Goal: Find specific page/section: Find specific page/section

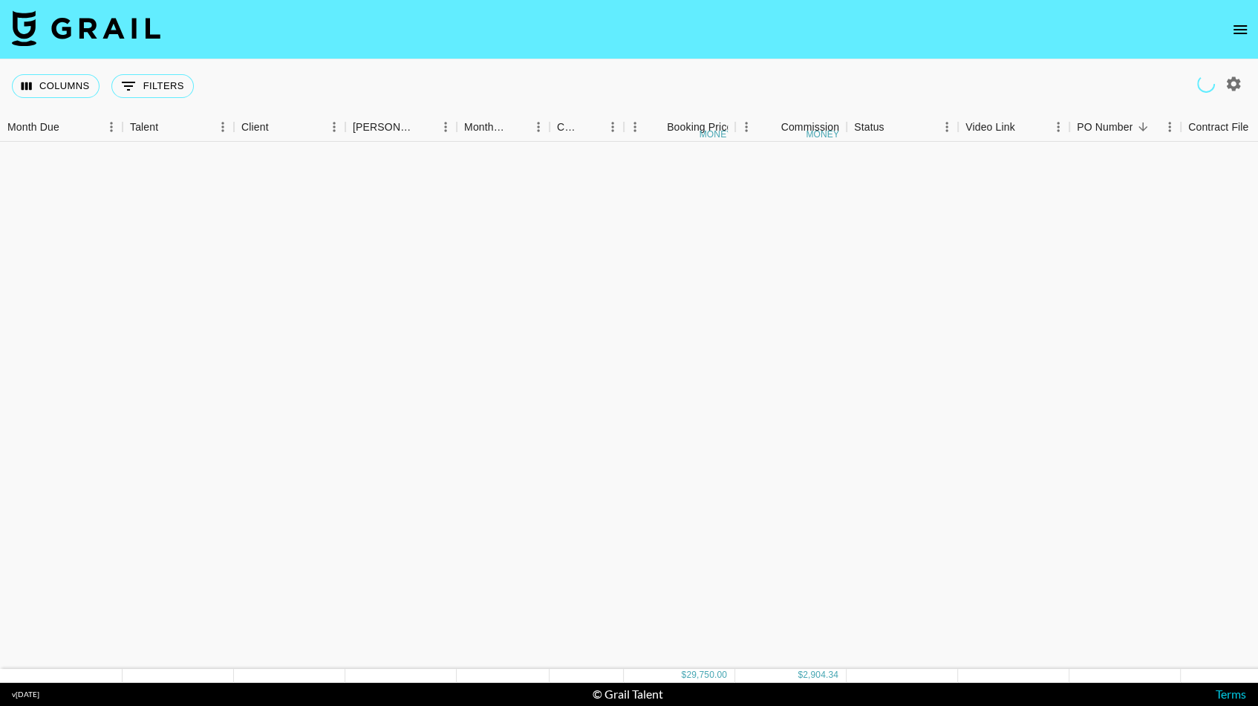
click at [1231, 91] on icon "button" at bounding box center [1234, 84] width 18 height 18
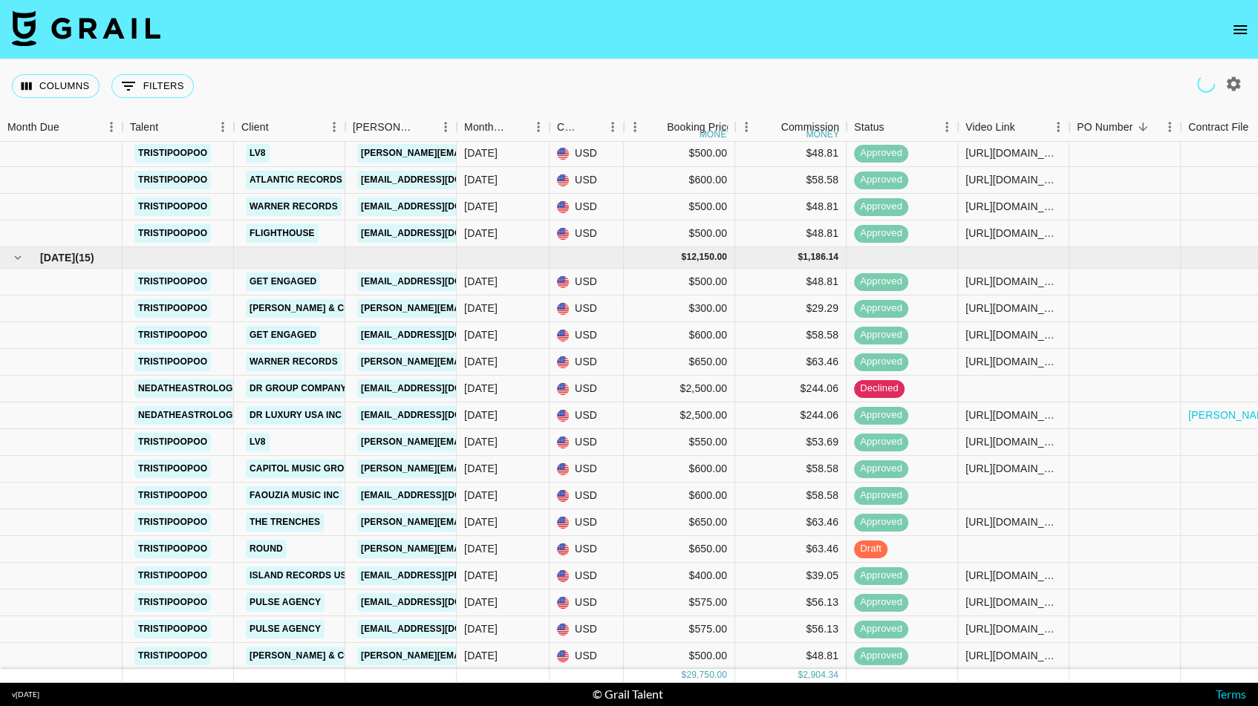
select select "[DATE]"
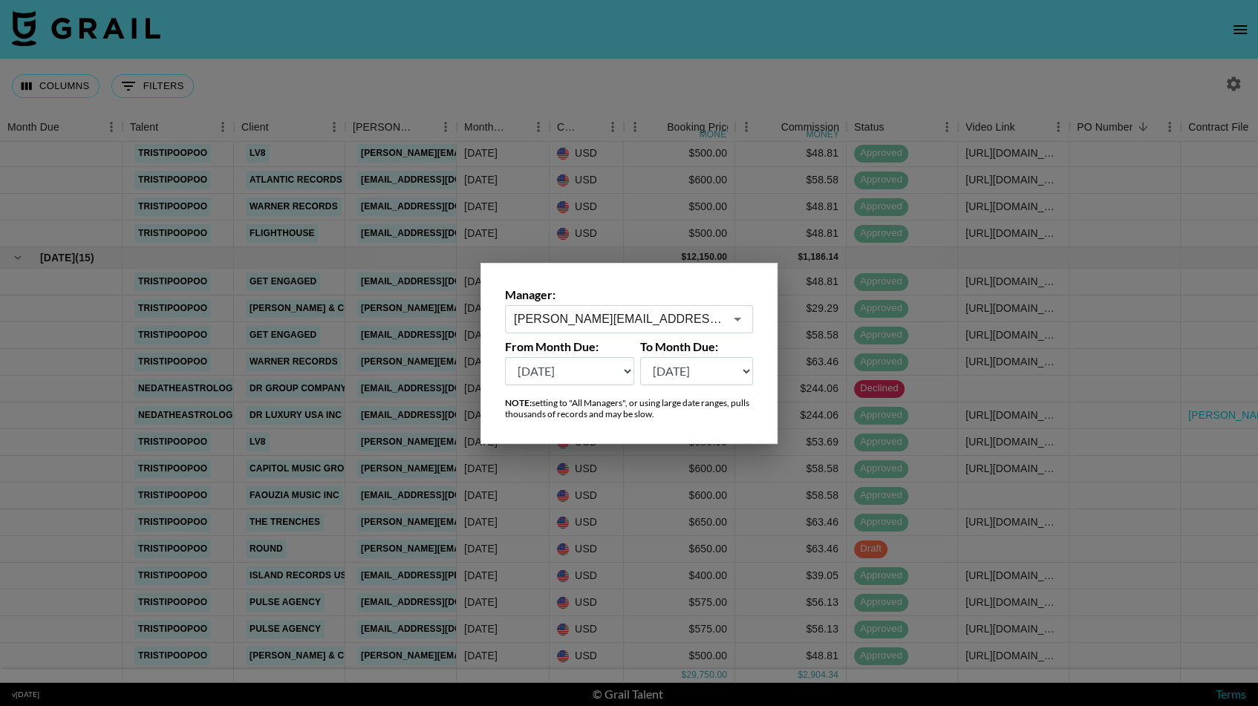
click at [735, 318] on icon "Open" at bounding box center [738, 319] width 18 height 18
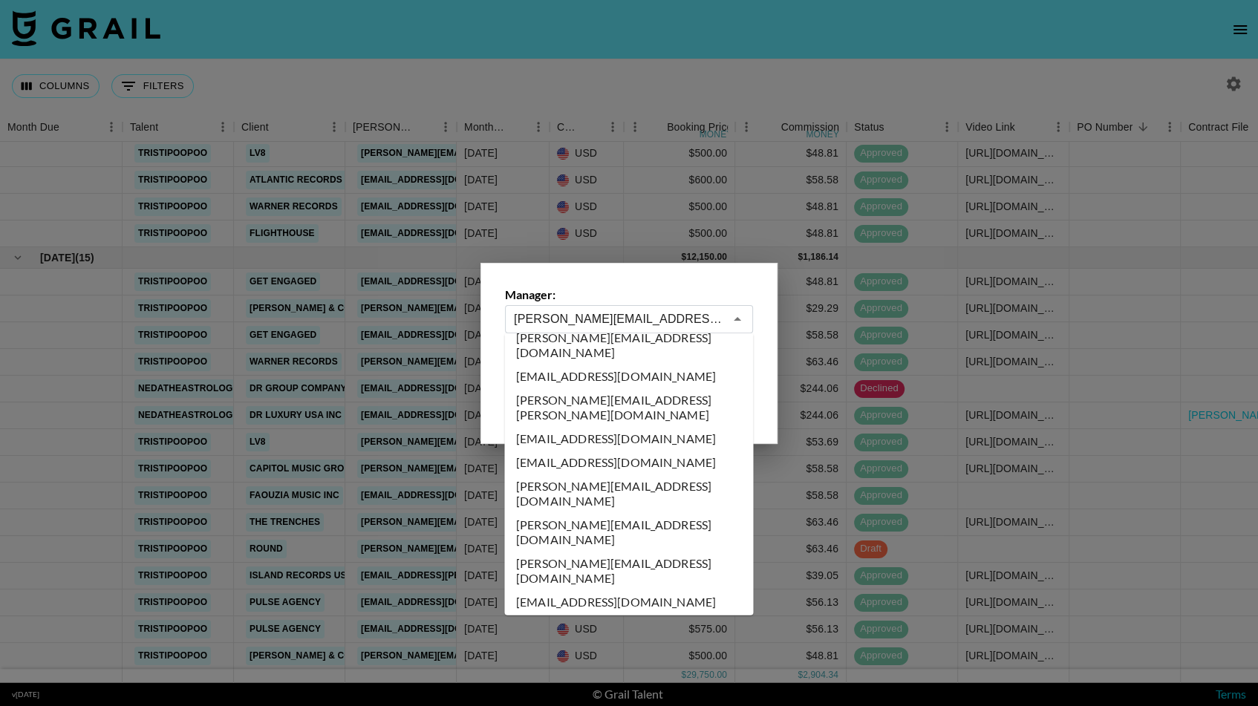
scroll to position [3419, 0]
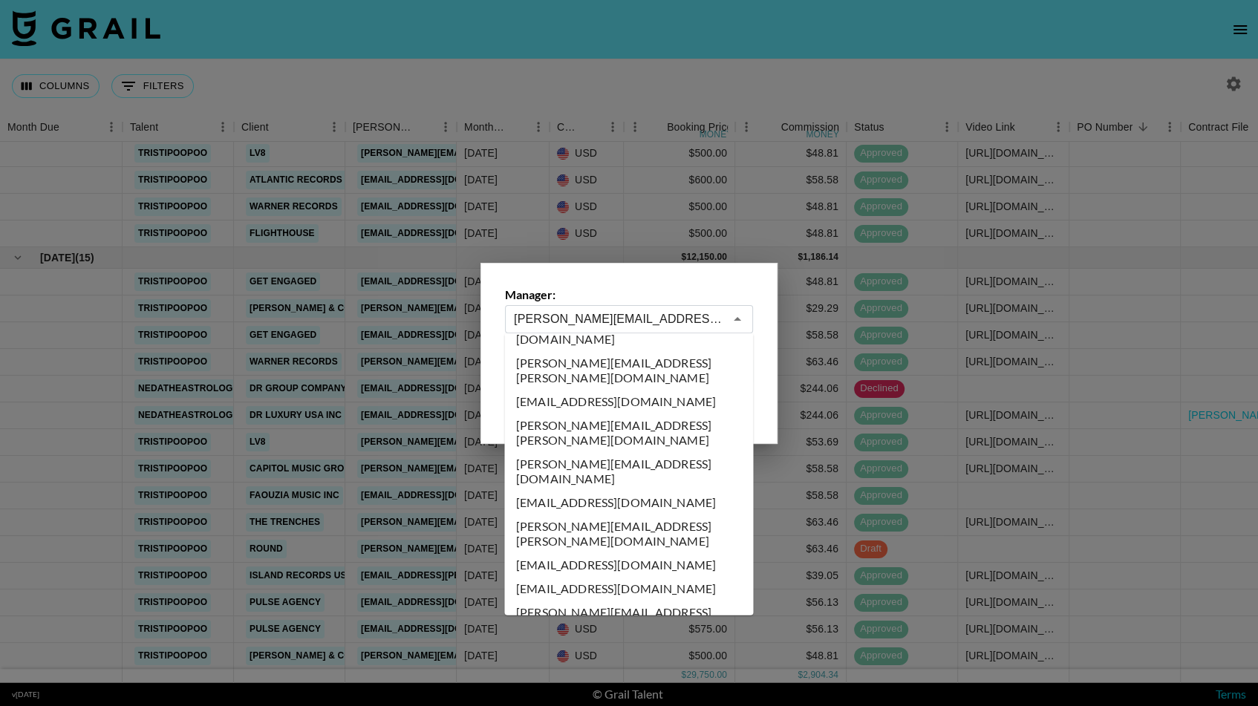
type input "[EMAIL_ADDRESS][PERSON_NAME][DOMAIN_NAME]"
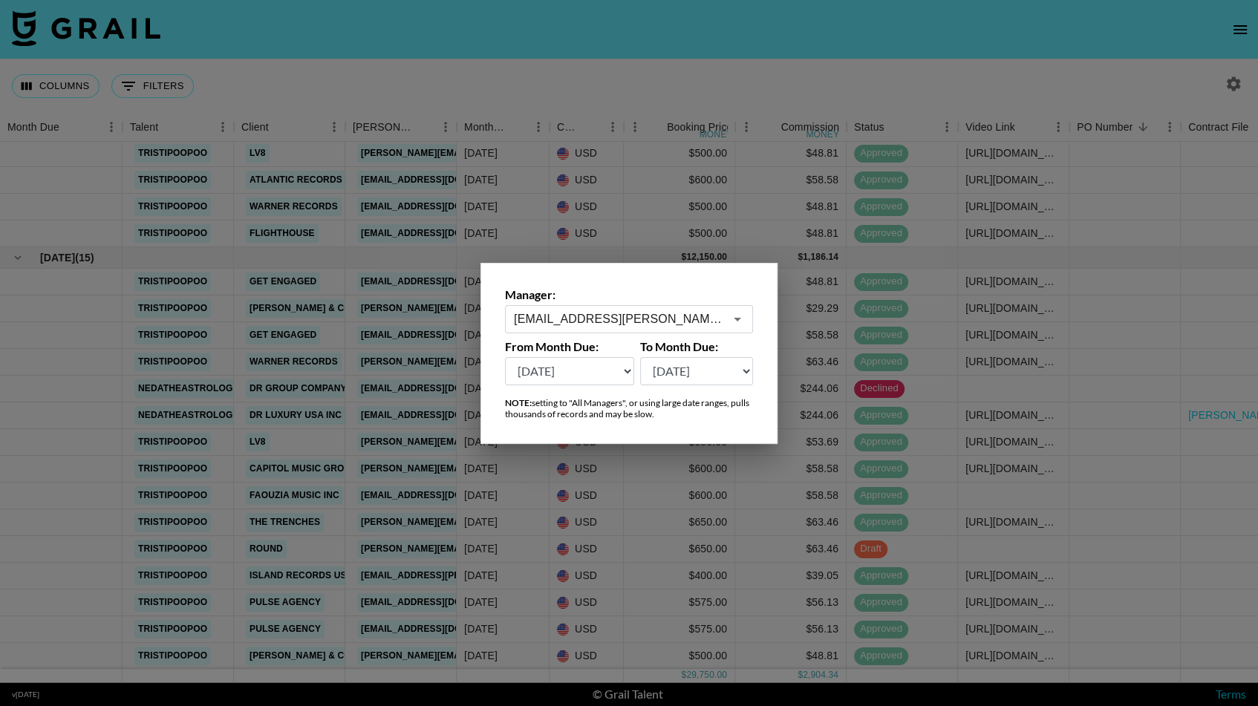
scroll to position [0, 0]
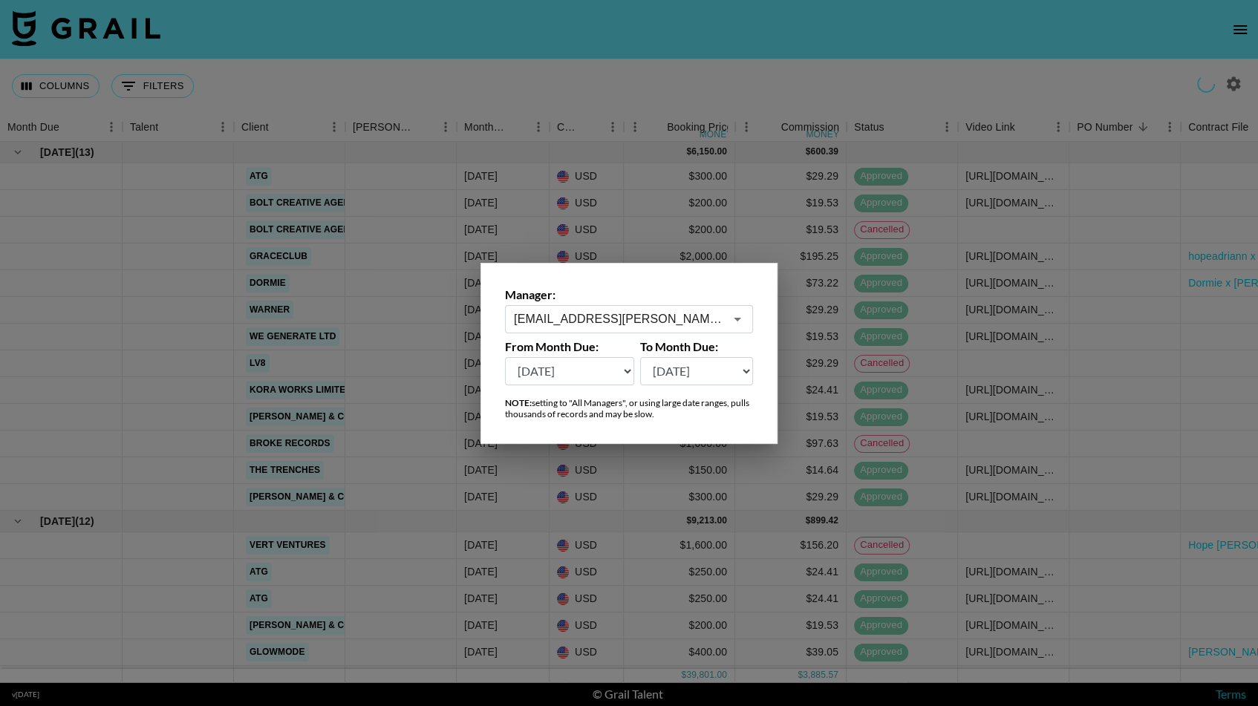
click at [873, 344] on div at bounding box center [629, 353] width 1258 height 706
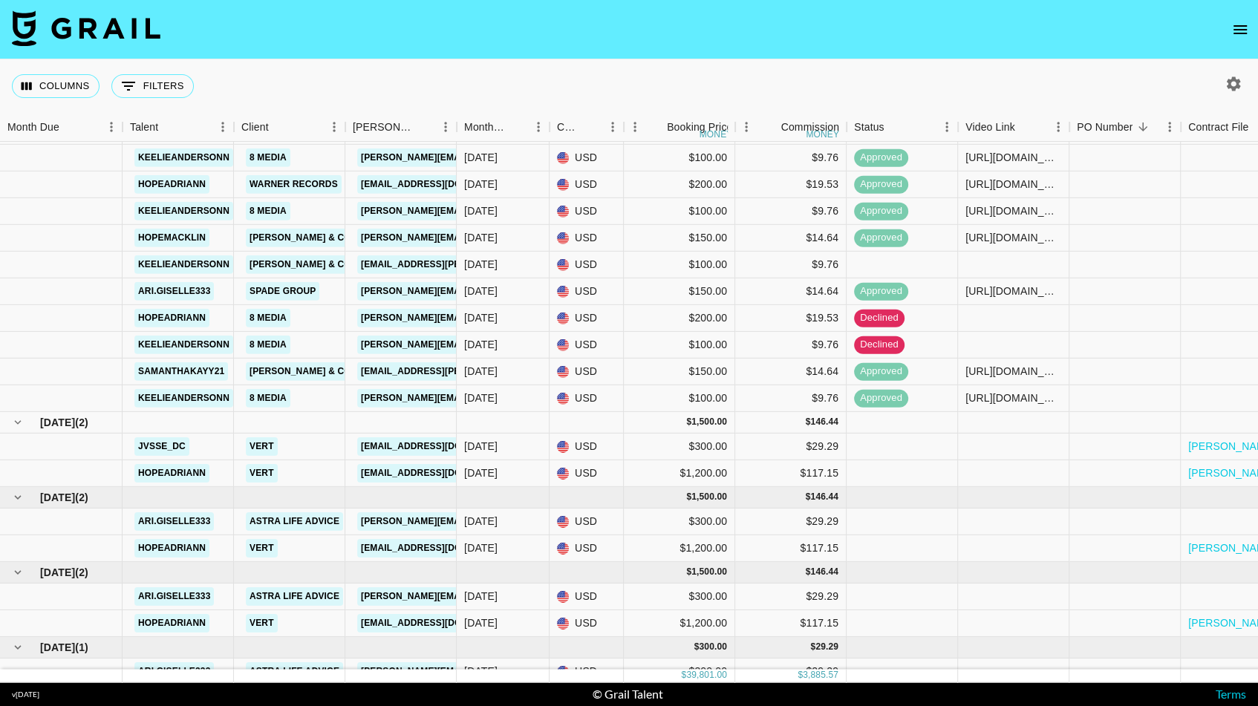
scroll to position [1915, 0]
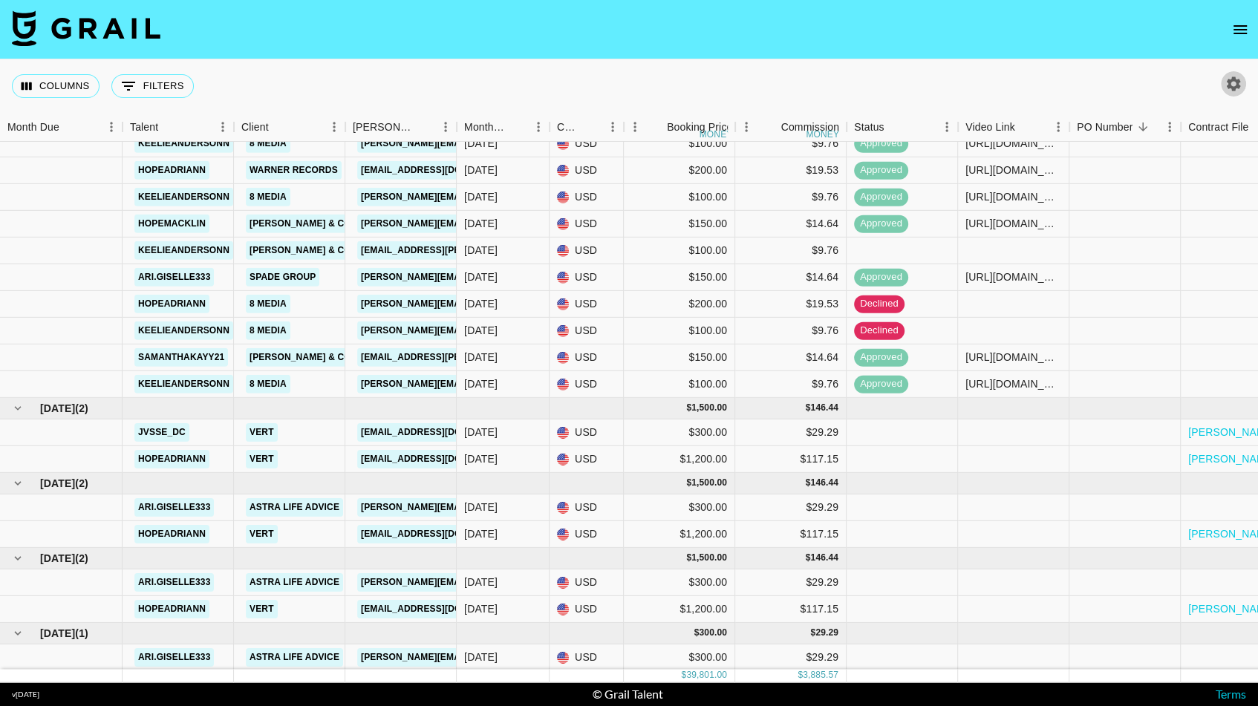
click at [1241, 82] on icon "button" at bounding box center [1234, 84] width 18 height 18
select select "[DATE]"
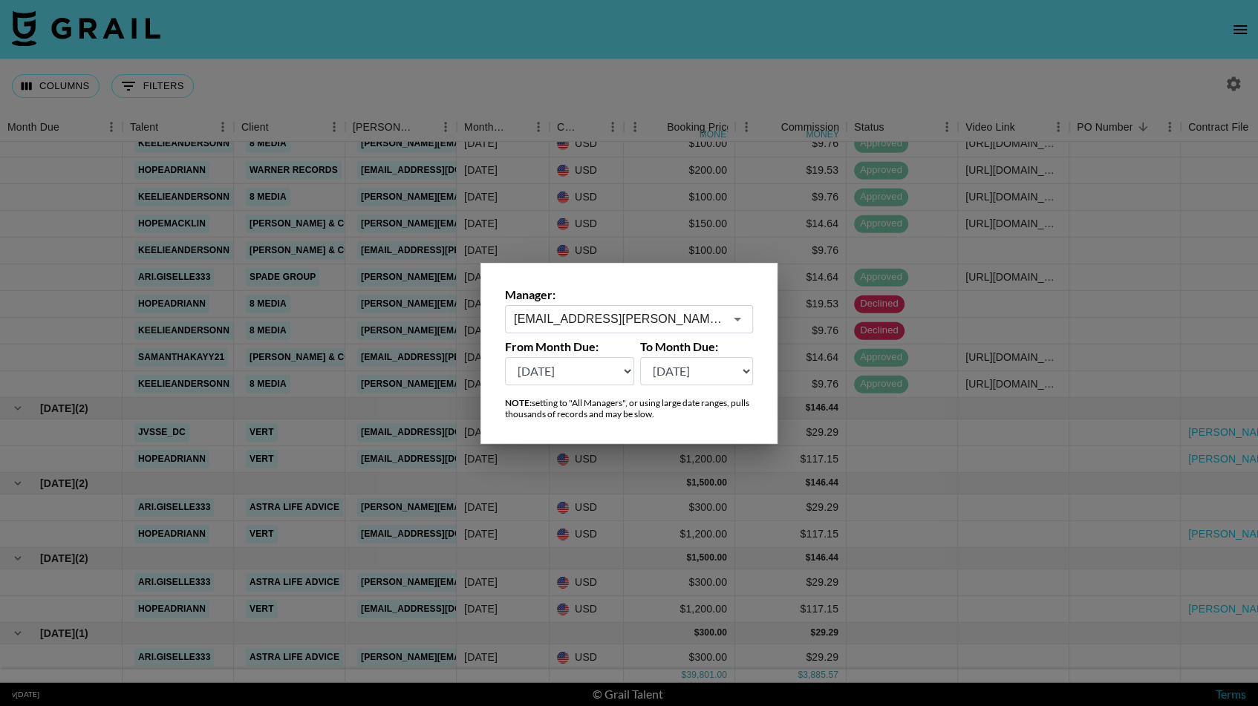
click at [740, 320] on icon "Open" at bounding box center [738, 319] width 18 height 18
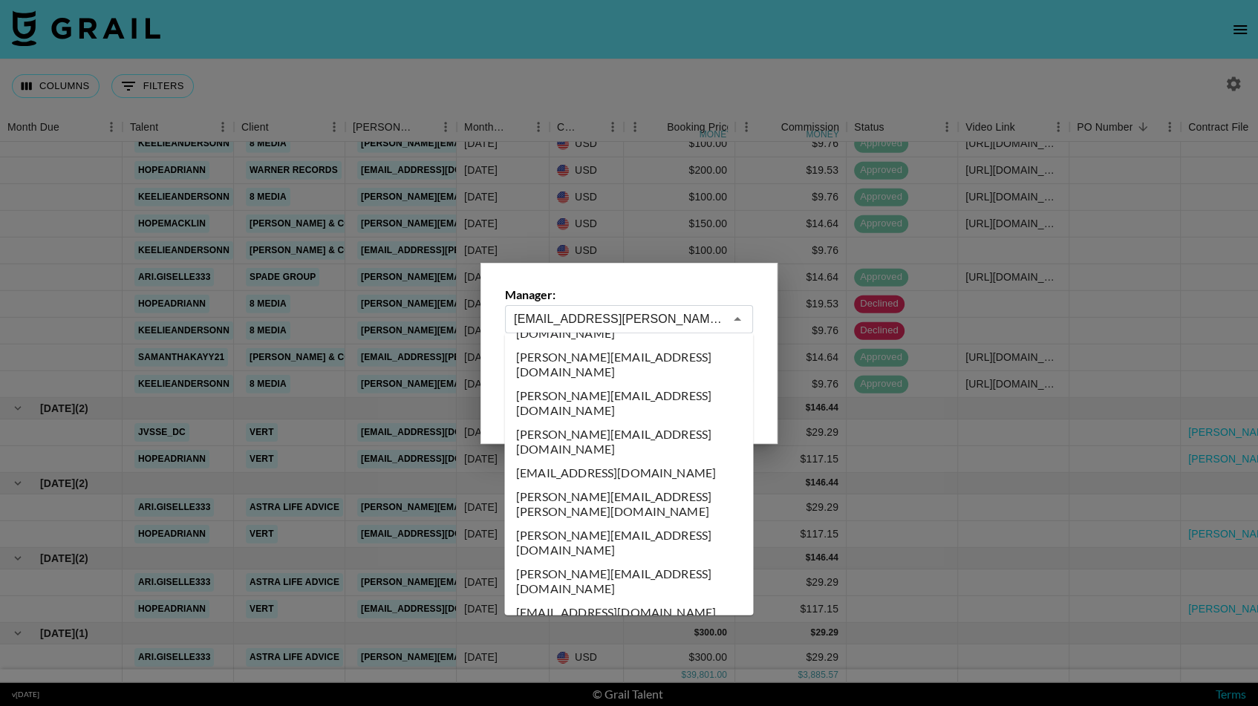
scroll to position [5375, 0]
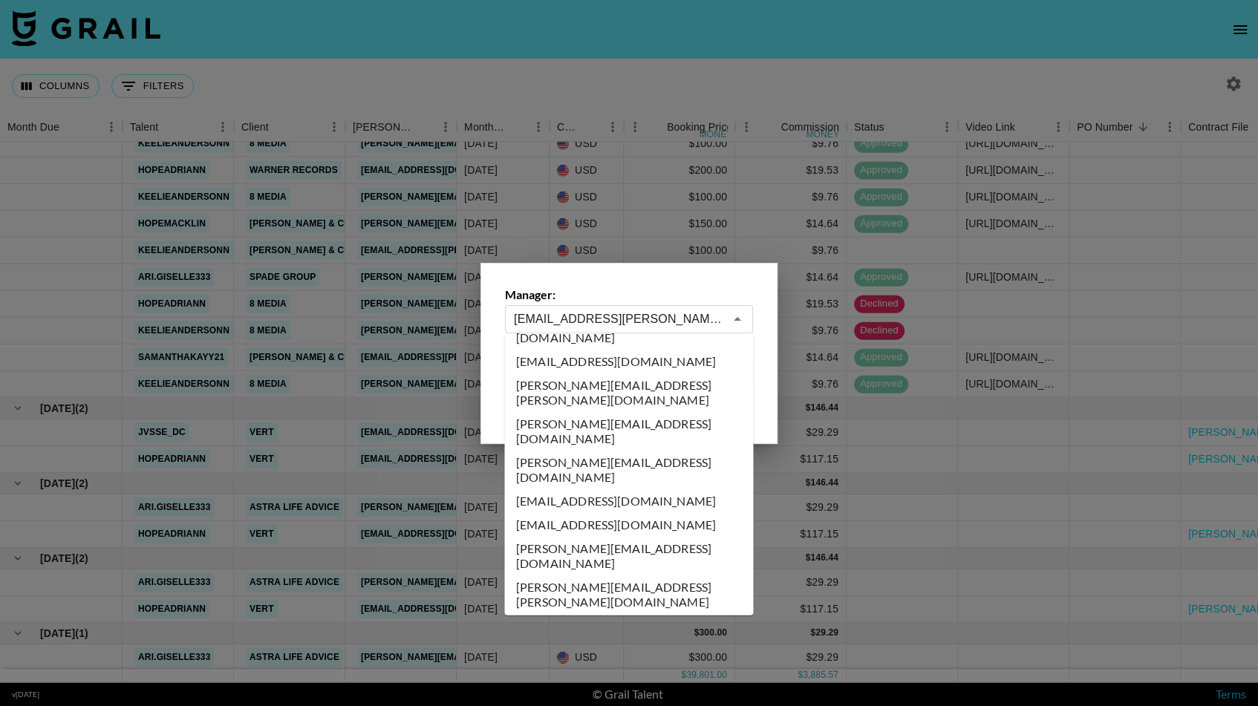
type input "[EMAIL_ADDRESS][PERSON_NAME][DOMAIN_NAME]"
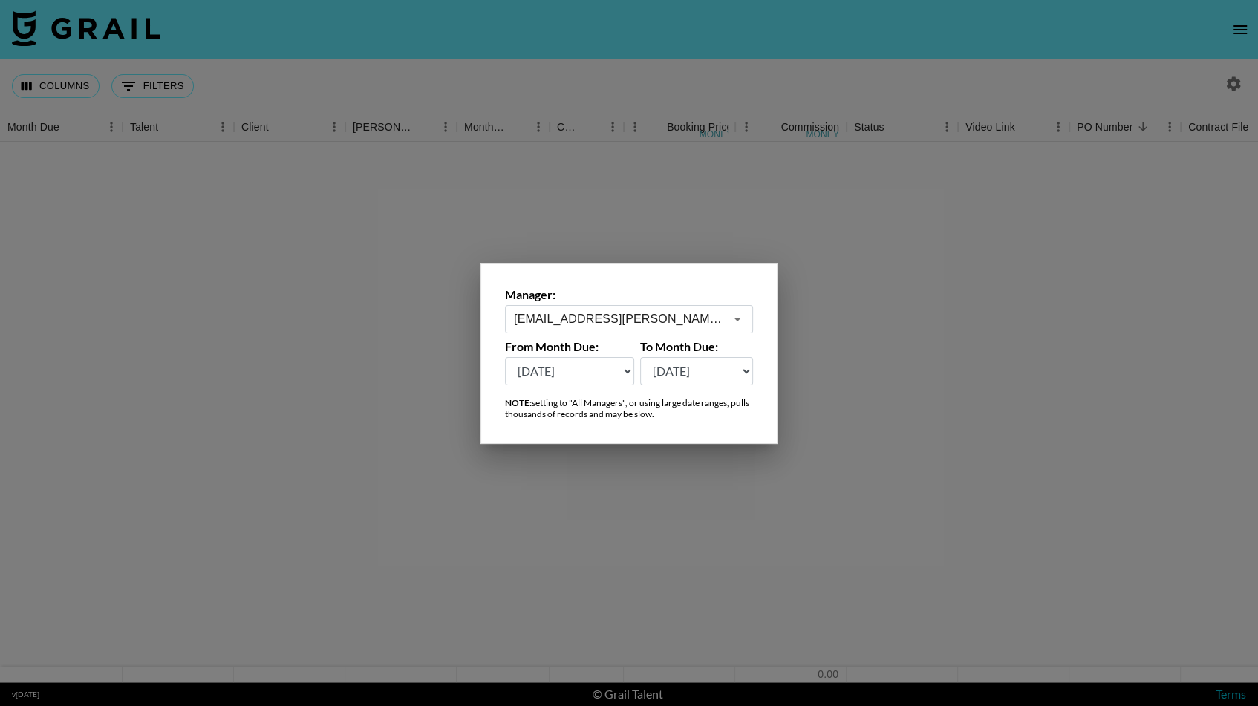
scroll to position [0, 0]
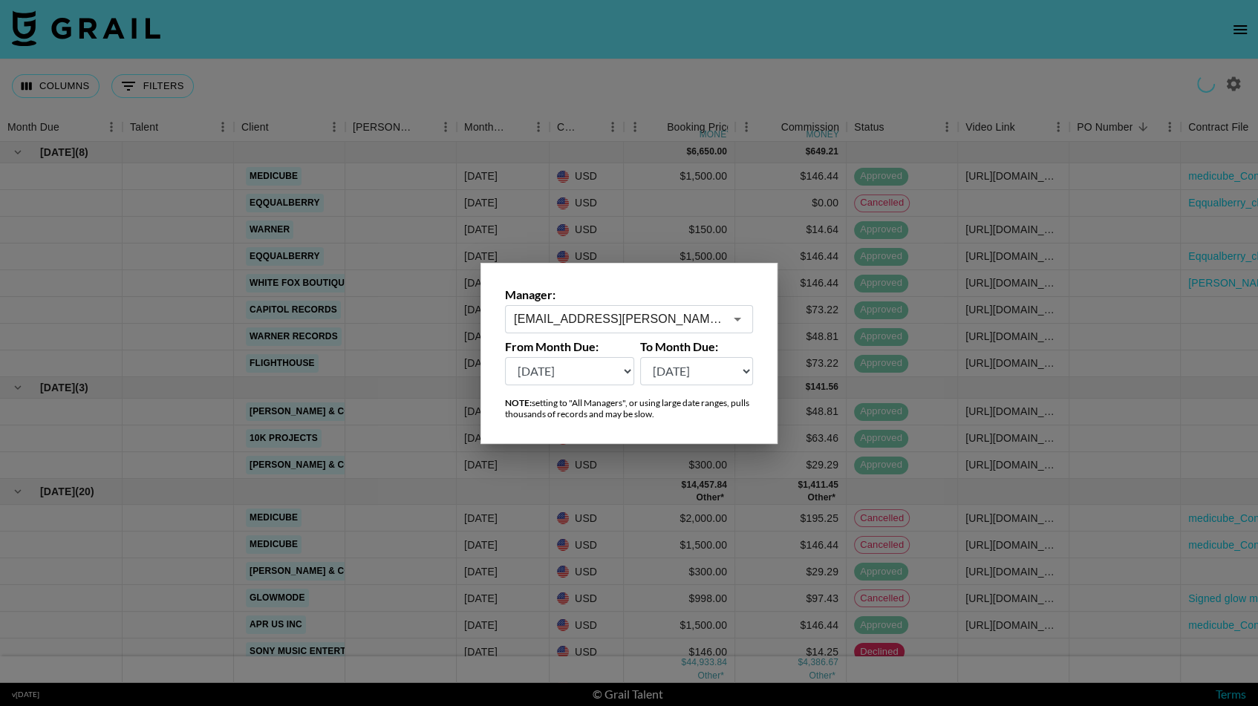
click at [545, 588] on div at bounding box center [629, 353] width 1258 height 706
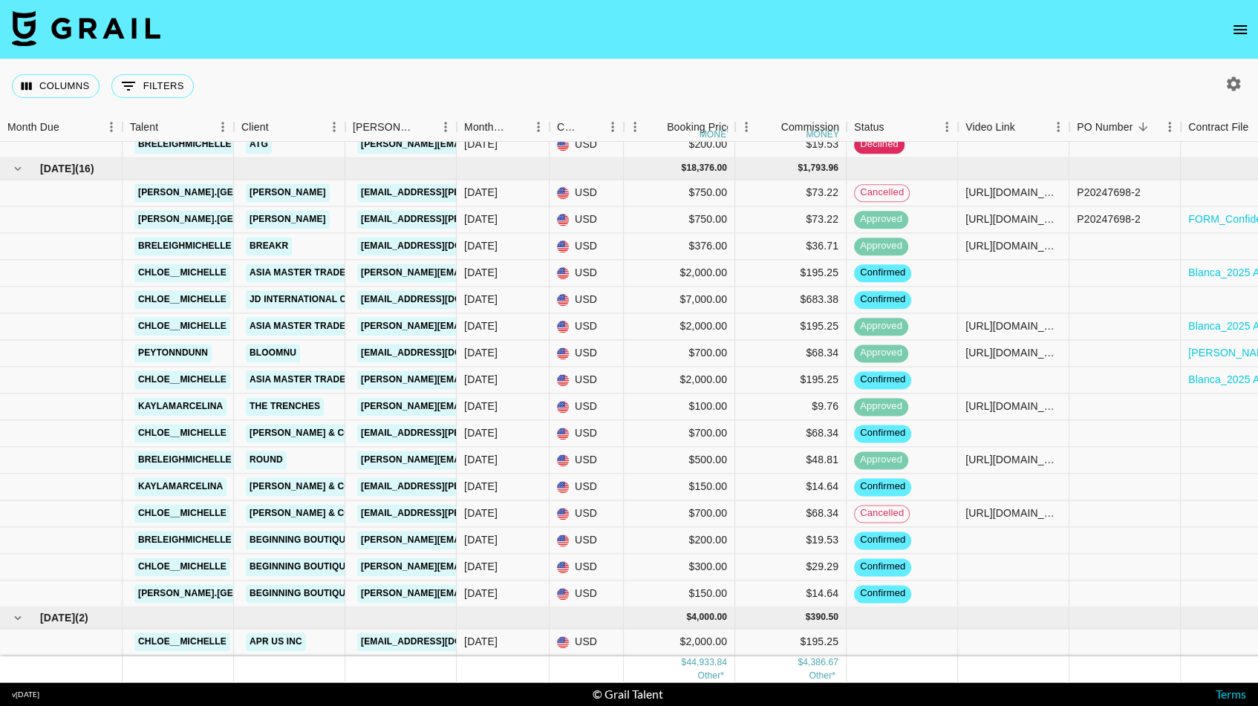
scroll to position [906, 0]
